Goal: Task Accomplishment & Management: Use online tool/utility

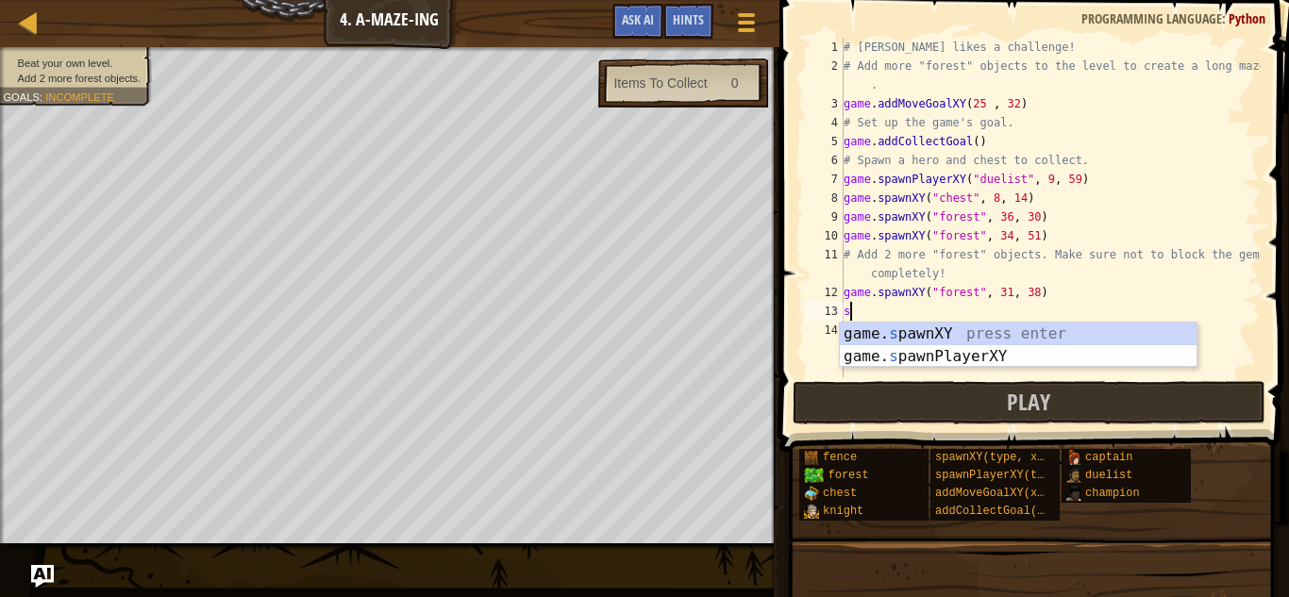
scroll to position [8, 0]
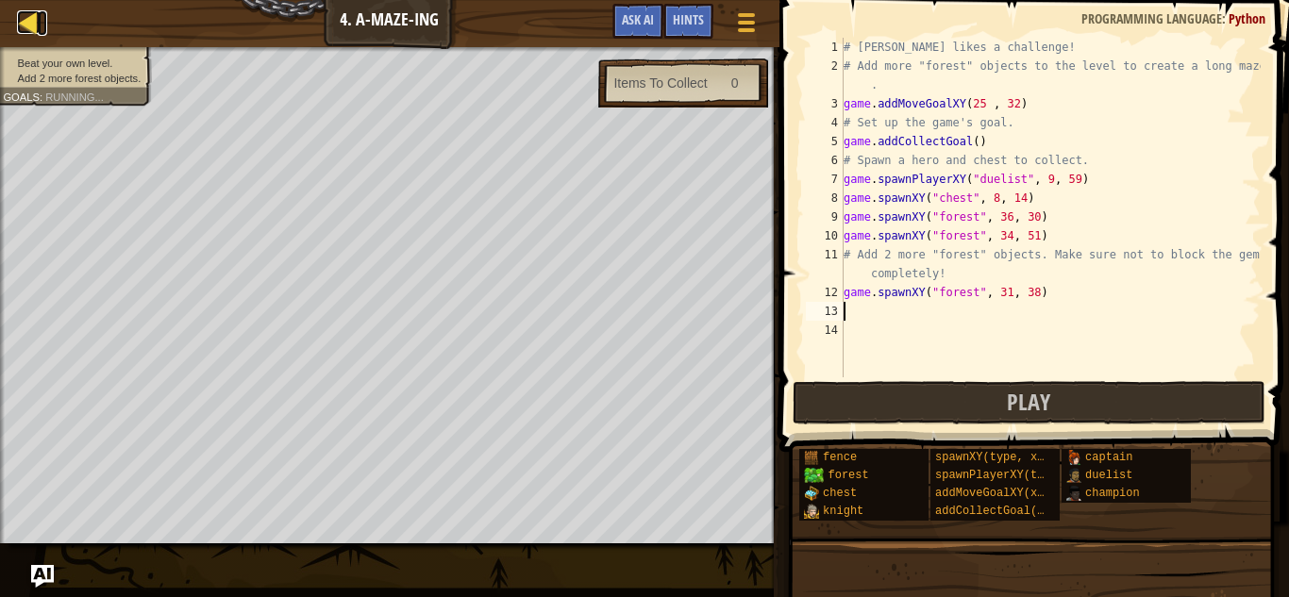
click at [29, 18] on div at bounding box center [29, 22] width 24 height 24
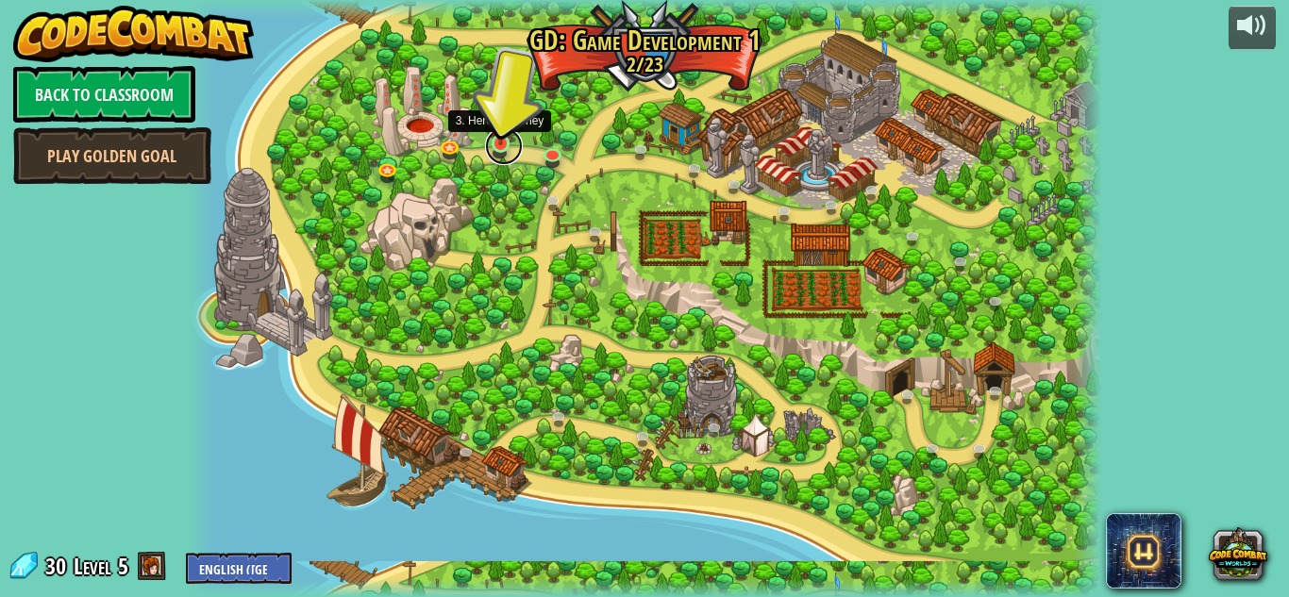
click at [506, 144] on link at bounding box center [504, 146] width 38 height 38
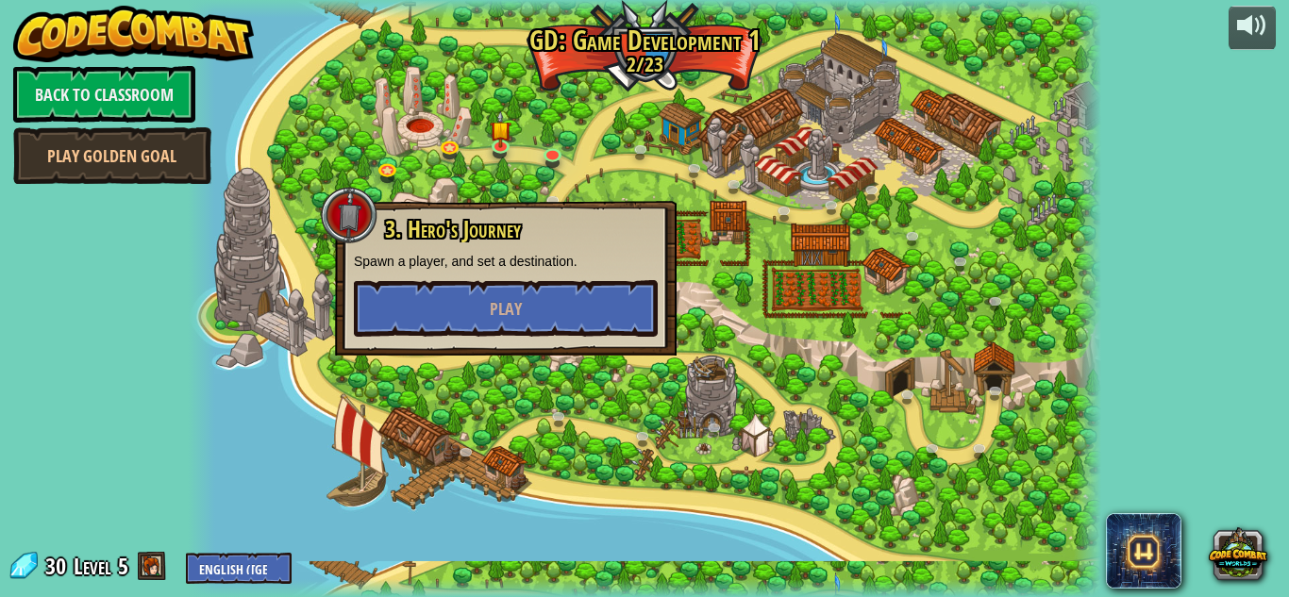
click at [584, 199] on div at bounding box center [645, 298] width 914 height 597
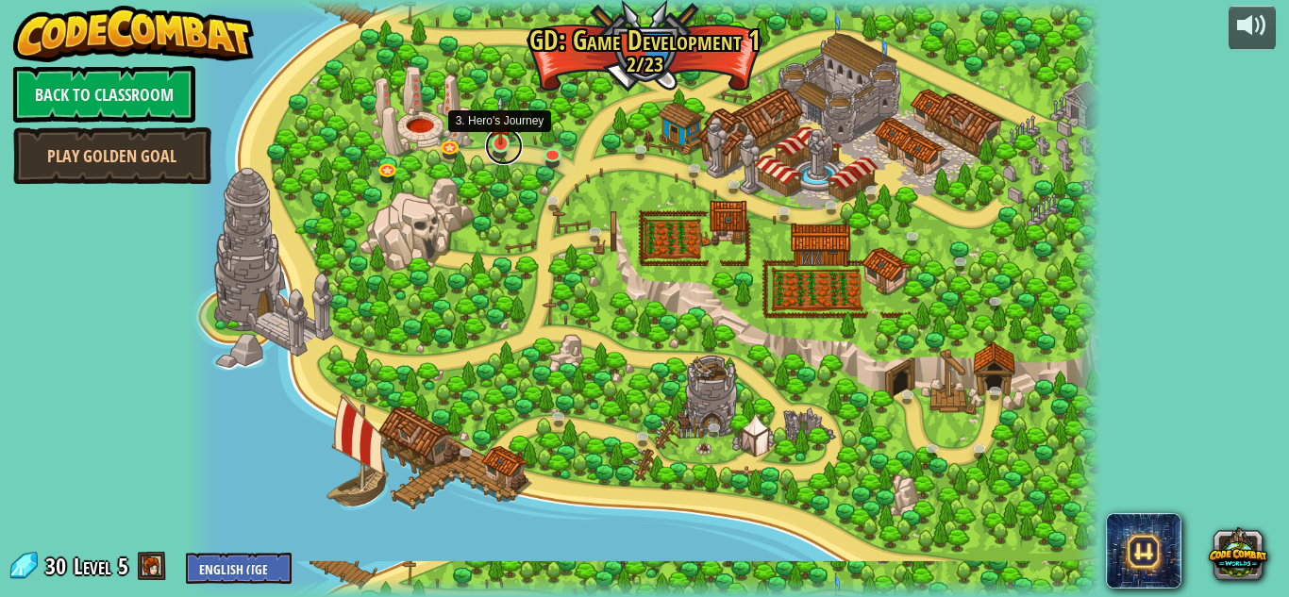
click at [509, 155] on link at bounding box center [504, 146] width 38 height 38
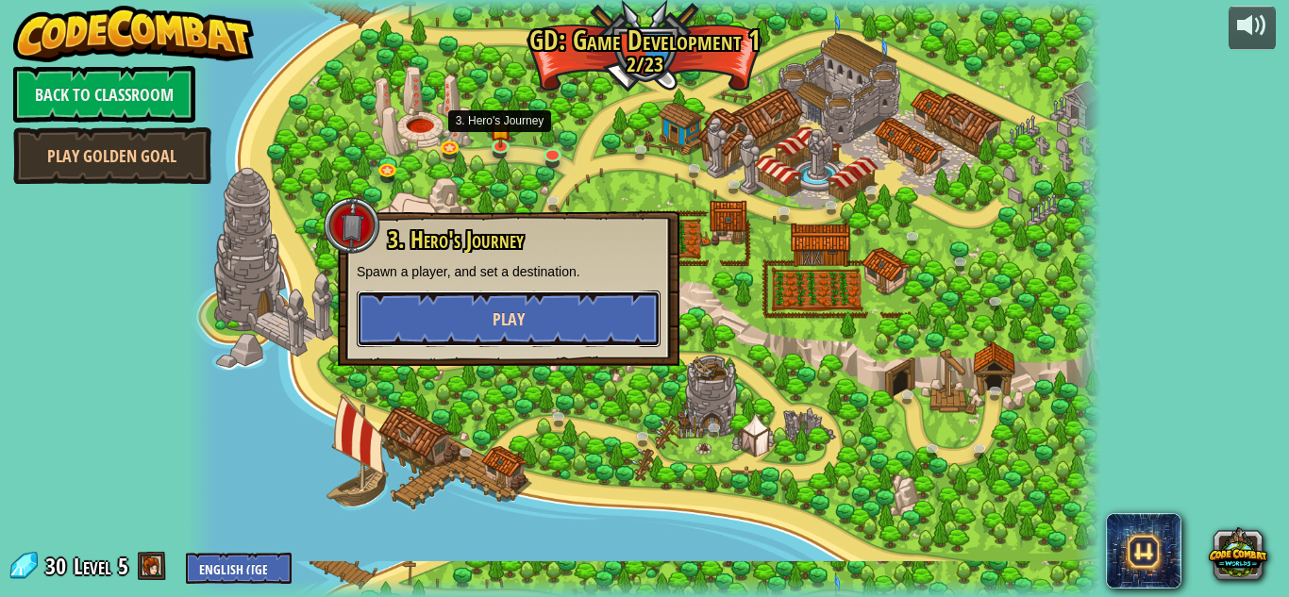
click at [549, 334] on button "Play" at bounding box center [509, 319] width 304 height 57
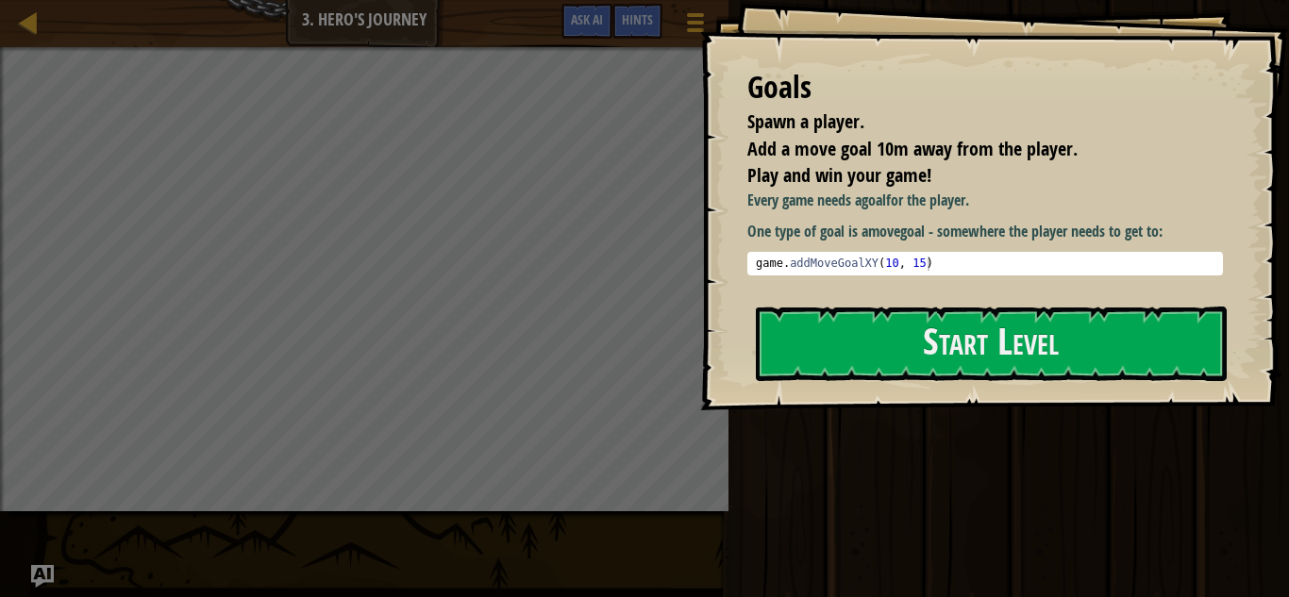
click at [980, 381] on div "Goals Spawn a player. Add a move goal 10m away from the player. Play and win yo…" at bounding box center [994, 205] width 589 height 411
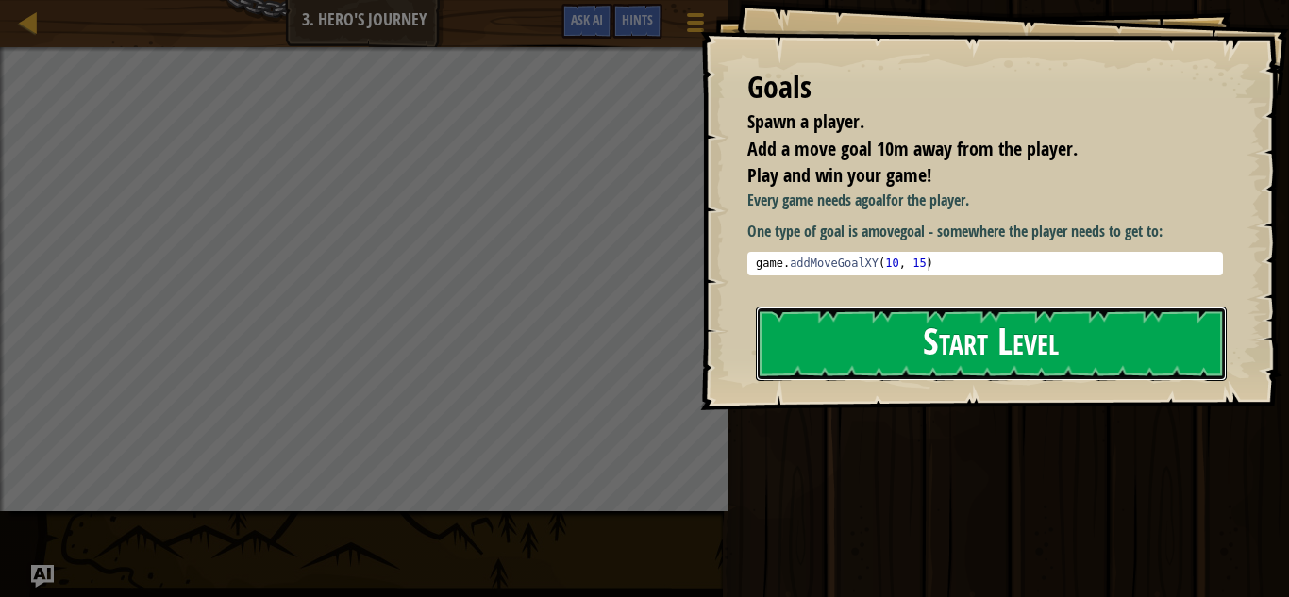
click at [940, 361] on button "Start Level" at bounding box center [991, 344] width 471 height 75
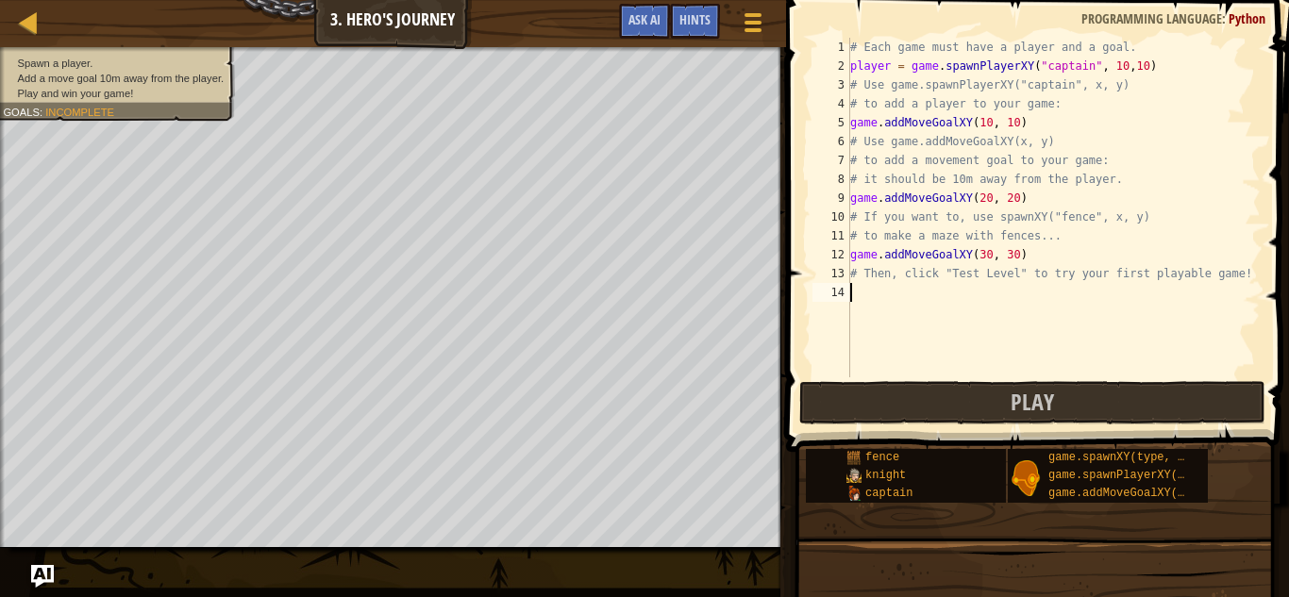
scroll to position [8, 0]
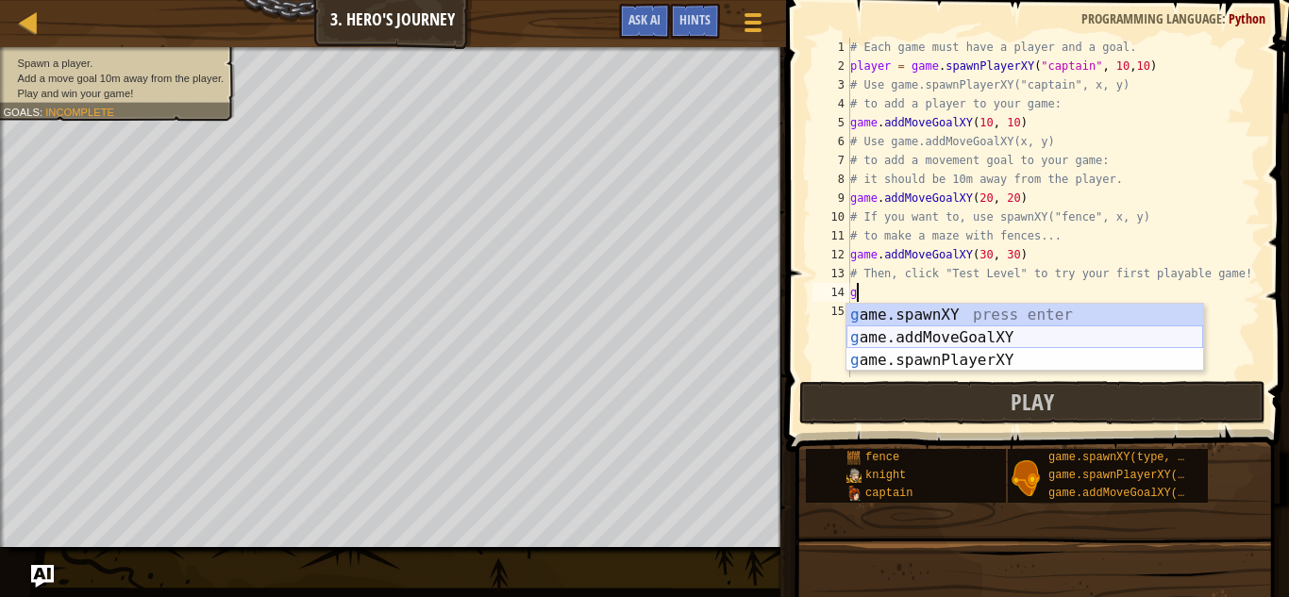
click at [930, 339] on div "g ame.spawnXY press enter g ame.addMoveGoalXY press enter g ame.spawnPlayerXY p…" at bounding box center [1025, 360] width 357 height 113
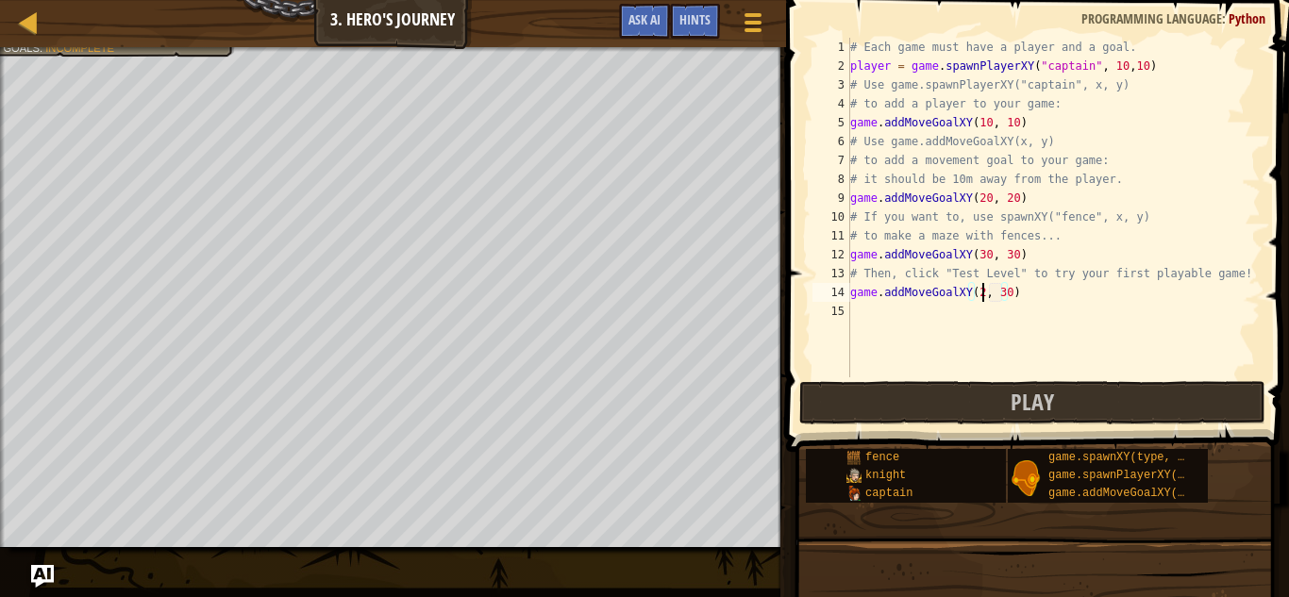
scroll to position [8, 20]
click at [1002, 292] on div "# Each game must have a player and a goal. player = game . spawnPlayerXY ( "cap…" at bounding box center [1054, 227] width 414 height 378
click at [1011, 295] on div "# Each game must have a player and a goal. player = game . spawnPlayerXY ( "cap…" at bounding box center [1054, 227] width 414 height 378
type textarea "game.addMoveGoalXY(20, 20)"
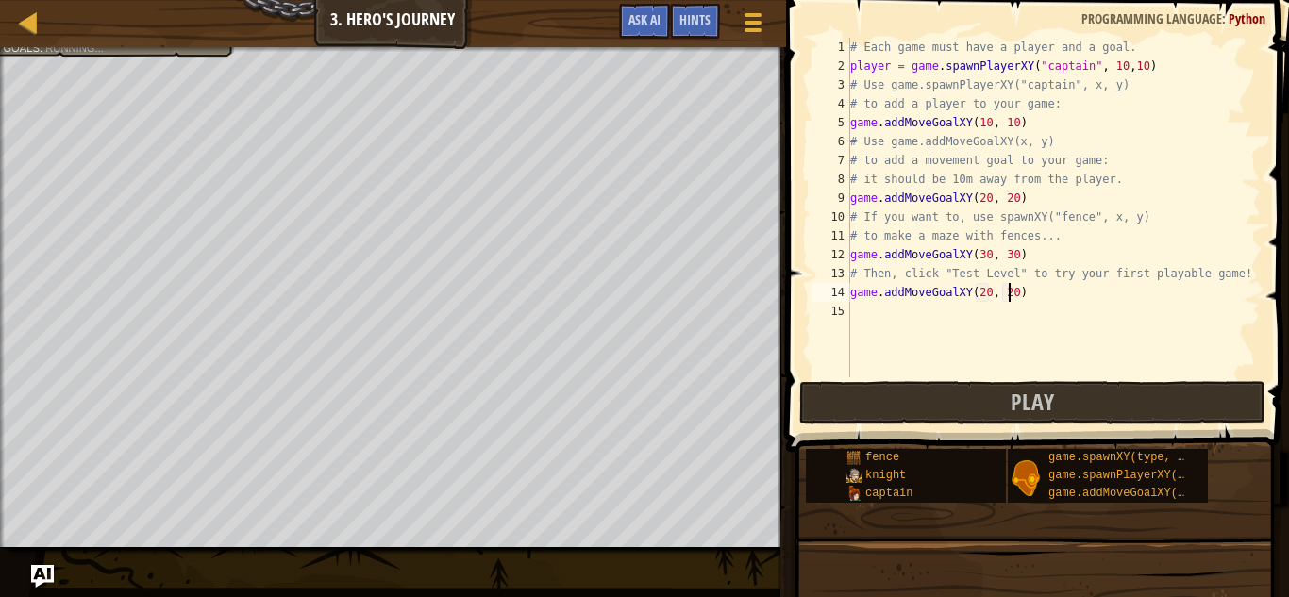
click at [1062, 341] on div "# Each game must have a player and a goal. player = game . spawnPlayerXY ( "cap…" at bounding box center [1054, 227] width 414 height 378
click at [953, 394] on button "Play" at bounding box center [1032, 402] width 466 height 43
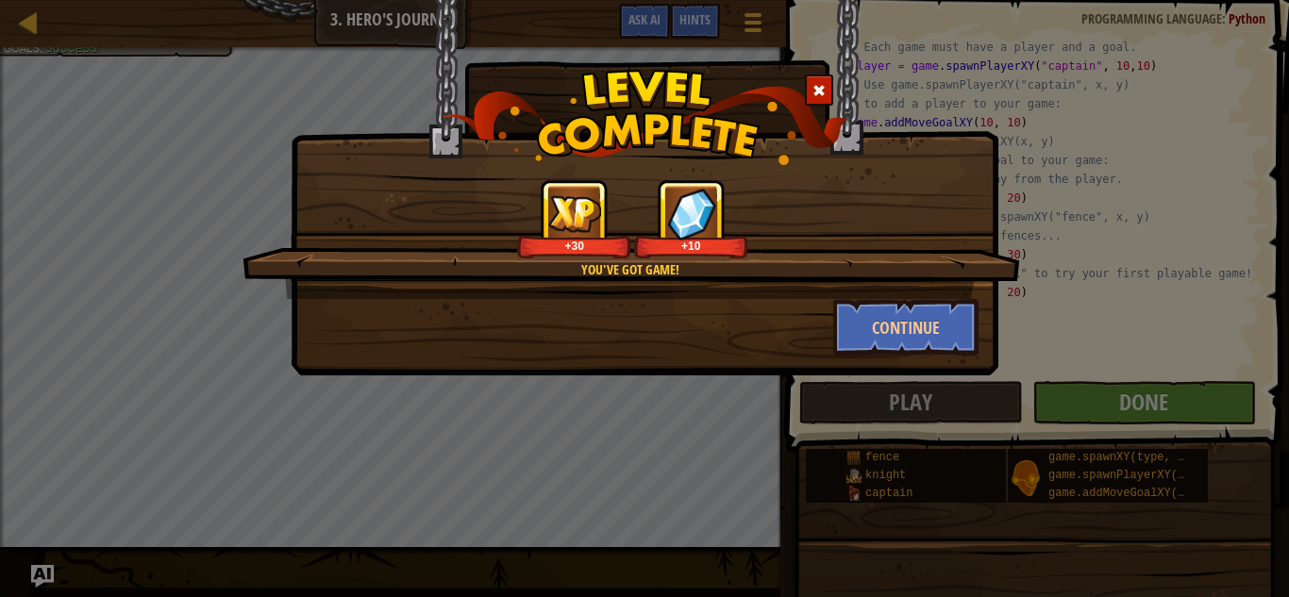
click at [1059, 423] on div "You've got game! +30 +10 Continue" at bounding box center [644, 298] width 1289 height 597
click at [868, 283] on div "You've got game! +30 +10" at bounding box center [632, 239] width 778 height 120
click at [909, 332] on button "Continue" at bounding box center [906, 327] width 146 height 57
